Goal: Check status: Check status

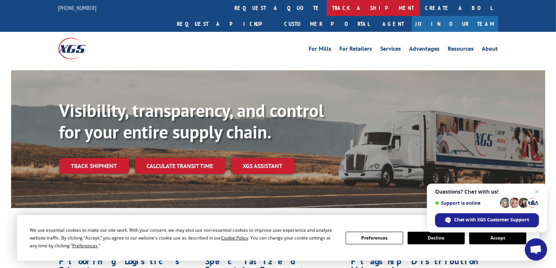
click at [327, 8] on link "track a shipment" at bounding box center [373, 8] width 93 height 16
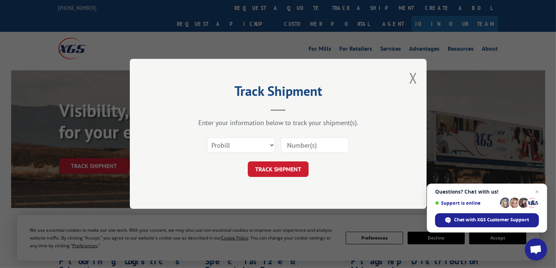
click at [285, 143] on input at bounding box center [315, 146] width 68 height 16
type input "467069"
click at [283, 169] on button "TRACK SHIPMENT" at bounding box center [278, 170] width 61 height 16
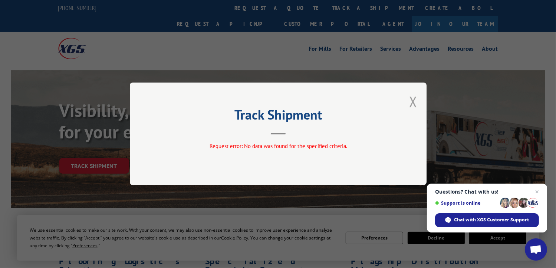
click at [414, 101] on button "Close modal" at bounding box center [413, 102] width 8 height 20
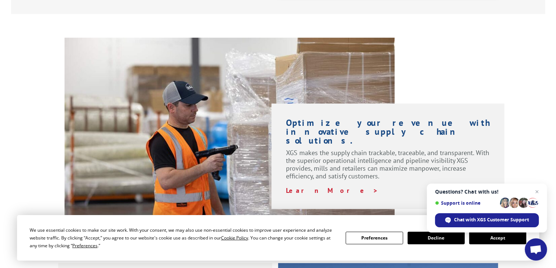
scroll to position [593, 0]
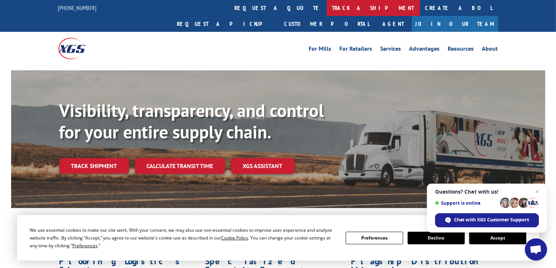
click at [327, 10] on link "track a shipment" at bounding box center [373, 8] width 93 height 16
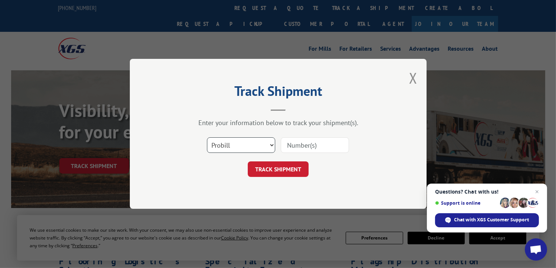
click at [271, 146] on select "Select category... Probill BOL PO" at bounding box center [241, 146] width 68 height 16
select select "bol"
click at [207, 138] on select "Select category... Probill BOL PO" at bounding box center [241, 146] width 68 height 16
click at [289, 146] on input at bounding box center [315, 146] width 68 height 16
type input "467069"
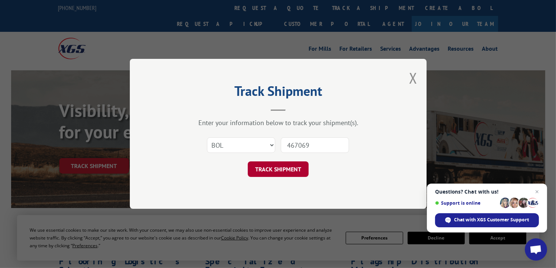
click at [281, 172] on button "TRACK SHIPMENT" at bounding box center [278, 170] width 61 height 16
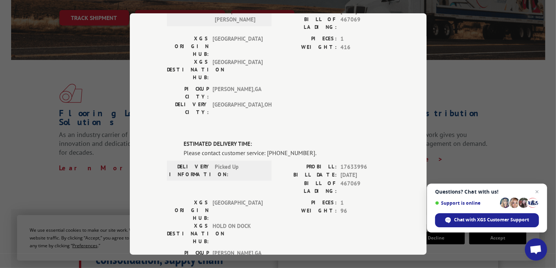
scroll to position [253, 0]
